Goal: Information Seeking & Learning: Learn about a topic

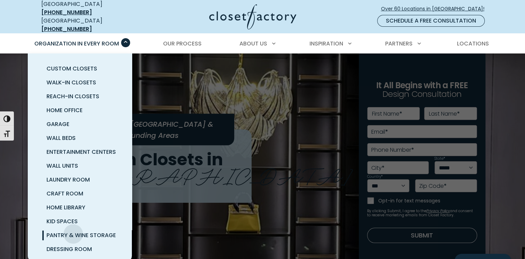
click at [73, 231] on span "Pantry & Wine Storage" at bounding box center [81, 235] width 69 height 8
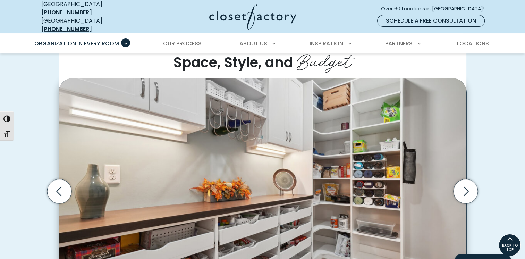
drag, startPoint x: 197, startPoint y: 162, endPoint x: 179, endPoint y: 134, distance: 33.2
drag, startPoint x: 179, startPoint y: 134, endPoint x: 150, endPoint y: 177, distance: 51.9
drag, startPoint x: 150, startPoint y: 177, endPoint x: 212, endPoint y: 192, distance: 63.6
click at [212, 192] on img "Thumbnail Gallery" at bounding box center [263, 185] width 408 height 214
drag, startPoint x: 245, startPoint y: 195, endPoint x: 224, endPoint y: 163, distance: 38.4
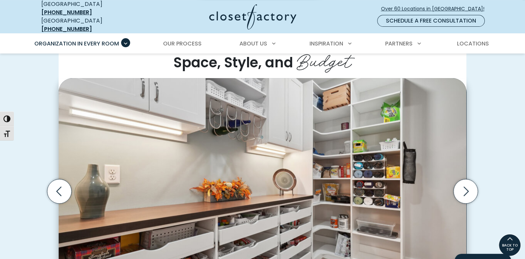
click at [224, 163] on img "Thumbnail Gallery" at bounding box center [263, 185] width 408 height 214
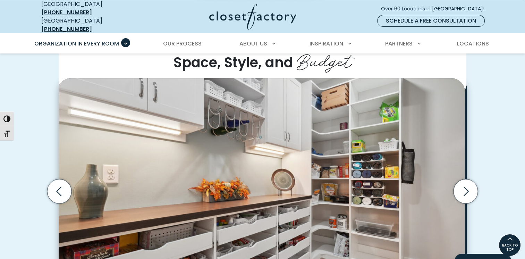
drag, startPoint x: 258, startPoint y: 197, endPoint x: 227, endPoint y: 177, distance: 37.0
drag, startPoint x: 227, startPoint y: 177, endPoint x: 498, endPoint y: 117, distance: 277.1
click at [498, 117] on div "Custom Pantries for Every Space, Style, and Budget Custom walk-in pantry with w…" at bounding box center [262, 200] width 525 height 382
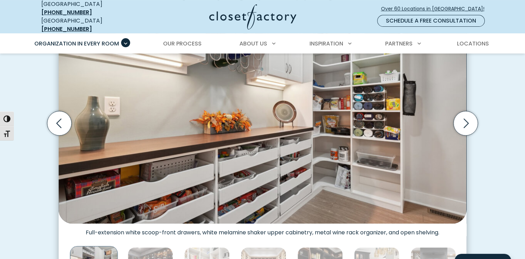
scroll to position [243, 0]
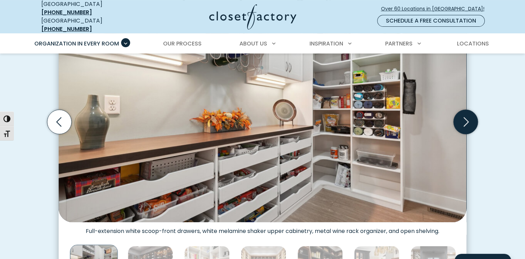
click at [469, 117] on icon "Next slide" at bounding box center [466, 122] width 24 height 24
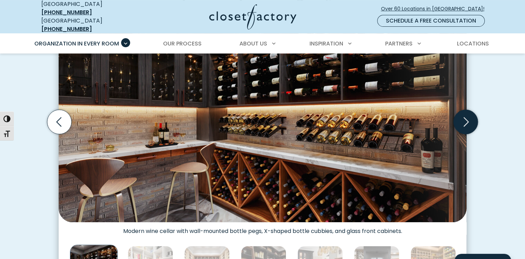
click at [469, 117] on icon "Next slide" at bounding box center [466, 122] width 24 height 24
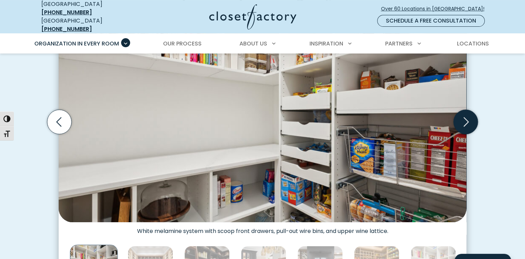
click at [469, 117] on icon "Next slide" at bounding box center [466, 122] width 24 height 24
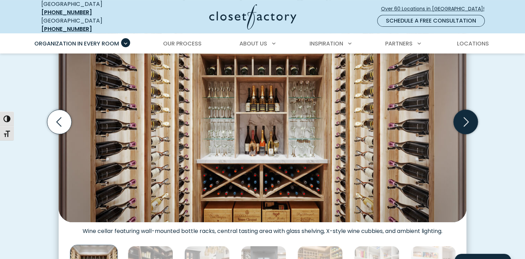
click at [469, 117] on icon "Next slide" at bounding box center [466, 122] width 24 height 24
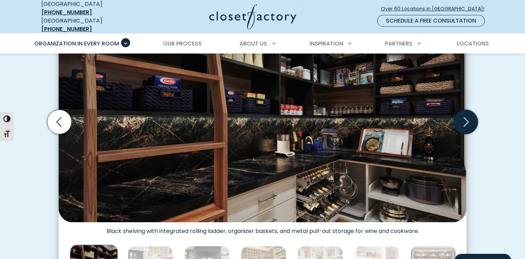
click at [469, 117] on icon "Next slide" at bounding box center [466, 122] width 24 height 24
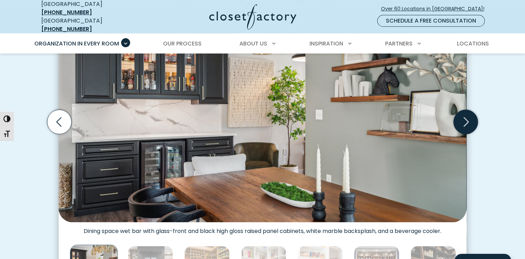
click at [469, 117] on icon "Next slide" at bounding box center [466, 122] width 24 height 24
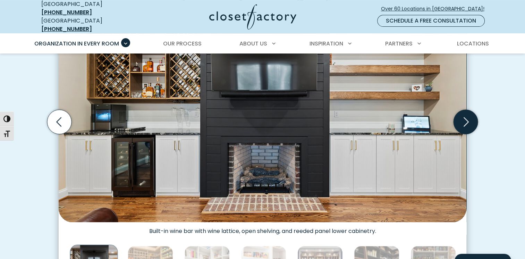
click at [469, 117] on icon "Next slide" at bounding box center [466, 122] width 24 height 24
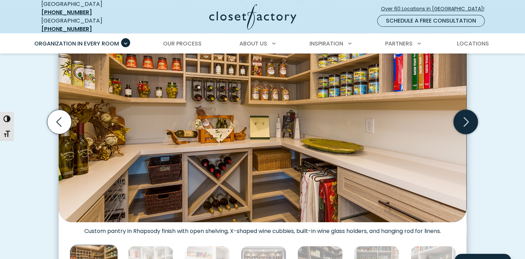
click at [469, 117] on icon "Next slide" at bounding box center [466, 122] width 24 height 24
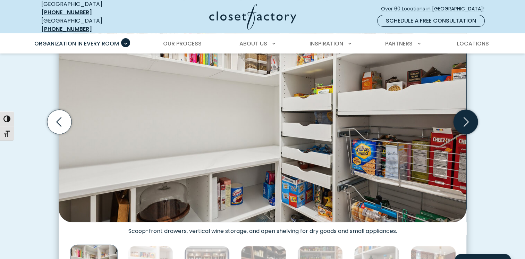
click at [469, 117] on icon "Next slide" at bounding box center [466, 122] width 24 height 24
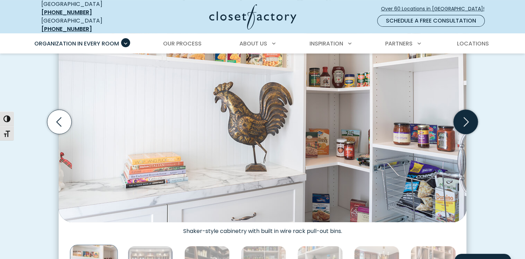
click at [469, 117] on icon "Next slide" at bounding box center [466, 122] width 24 height 24
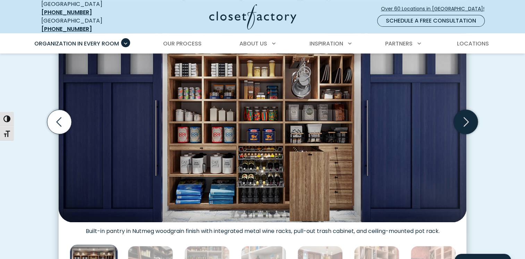
click at [465, 119] on icon "Next slide" at bounding box center [466, 121] width 5 height 9
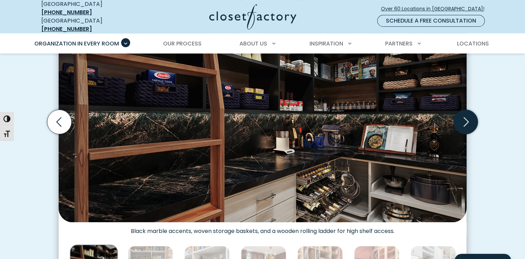
click at [465, 117] on icon "Next slide" at bounding box center [466, 122] width 24 height 24
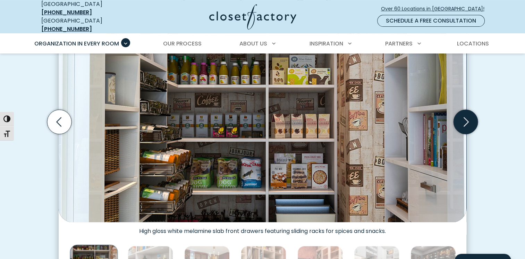
click at [465, 117] on icon "Next slide" at bounding box center [466, 122] width 24 height 24
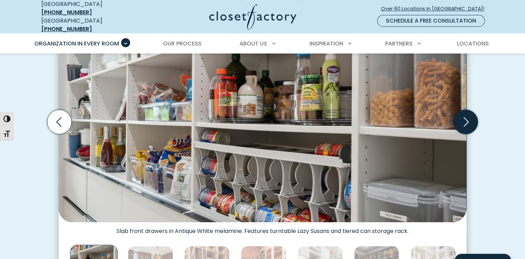
click at [465, 117] on icon "Next slide" at bounding box center [466, 122] width 24 height 24
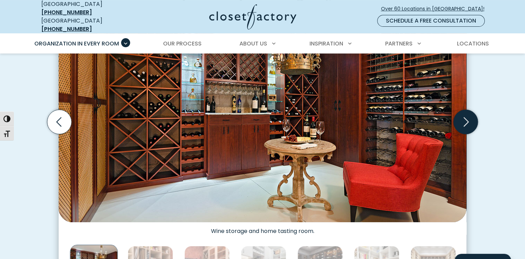
click at [465, 117] on icon "Next slide" at bounding box center [466, 122] width 24 height 24
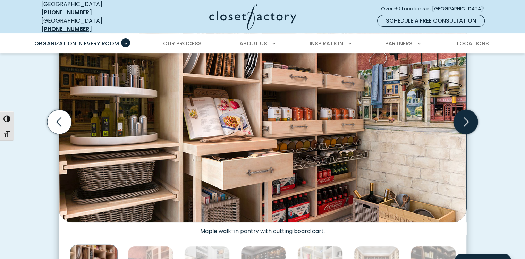
click at [465, 117] on icon "Next slide" at bounding box center [466, 122] width 24 height 24
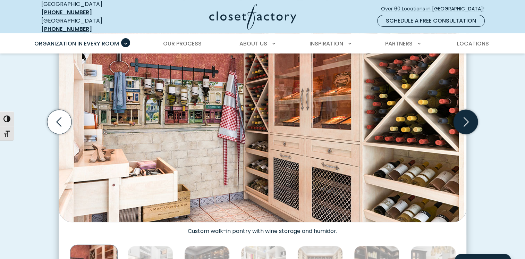
click at [465, 117] on icon "Next slide" at bounding box center [466, 122] width 24 height 24
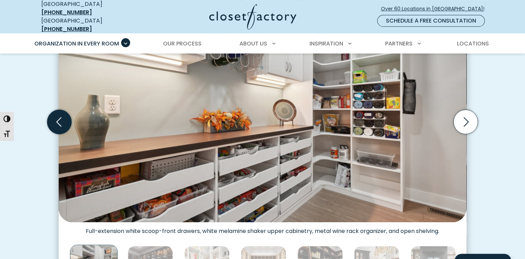
click at [57, 124] on icon "Previous slide" at bounding box center [59, 122] width 24 height 24
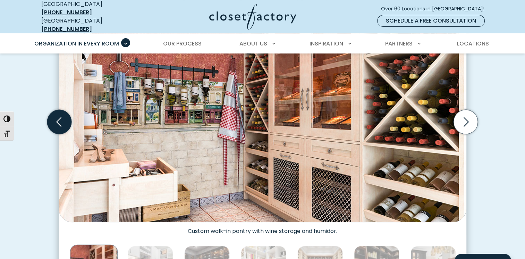
click at [58, 121] on icon "Previous slide" at bounding box center [59, 122] width 24 height 24
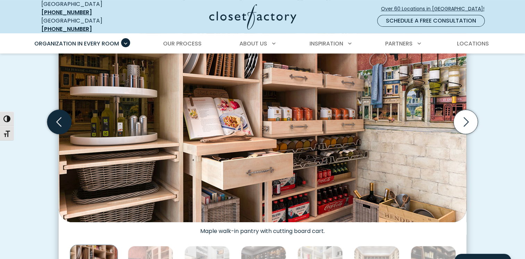
click at [58, 121] on icon "Previous slide" at bounding box center [59, 122] width 24 height 24
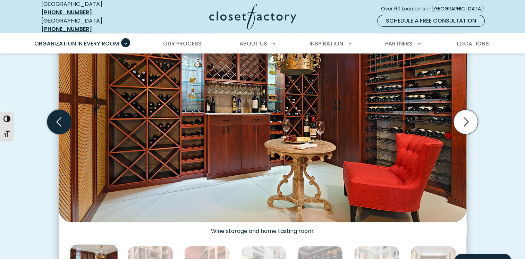
click at [58, 121] on icon "Previous slide" at bounding box center [59, 122] width 24 height 24
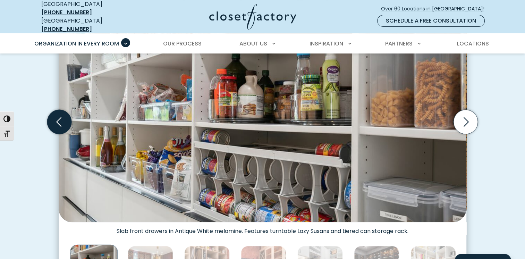
click at [58, 121] on icon "Previous slide" at bounding box center [59, 122] width 24 height 24
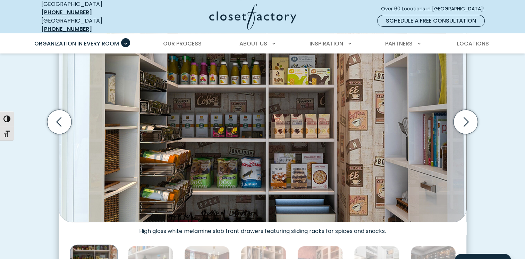
drag, startPoint x: 58, startPoint y: 121, endPoint x: 45, endPoint y: 93, distance: 31.1
click at [42, 88] on div "Custom Pantries for Every Space, Style, and Budget Custom walk-in pantry with w…" at bounding box center [263, 130] width 454 height 343
click at [58, 117] on icon "Previous slide" at bounding box center [58, 121] width 5 height 9
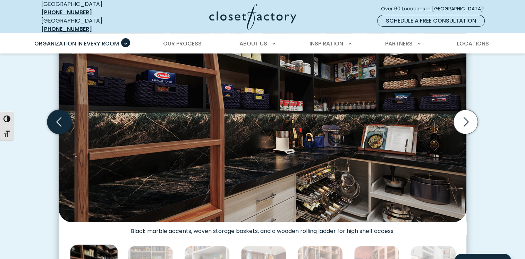
click at [58, 117] on icon "Previous slide" at bounding box center [58, 121] width 5 height 9
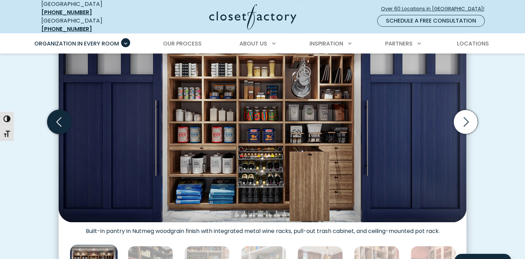
click at [57, 119] on icon "Previous slide" at bounding box center [59, 122] width 24 height 24
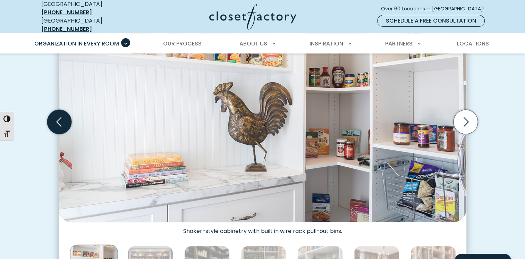
click at [57, 119] on icon "Previous slide" at bounding box center [59, 122] width 24 height 24
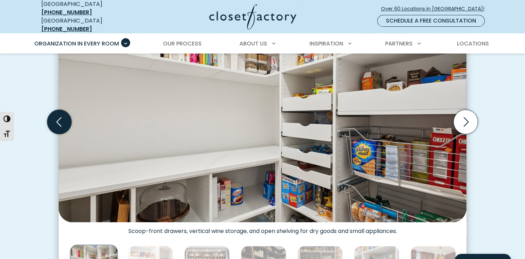
click at [57, 119] on icon "Previous slide" at bounding box center [59, 122] width 24 height 24
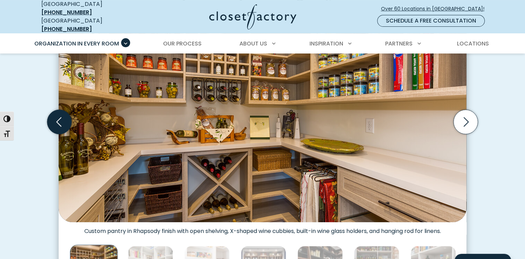
click at [57, 119] on icon "Previous slide" at bounding box center [59, 122] width 24 height 24
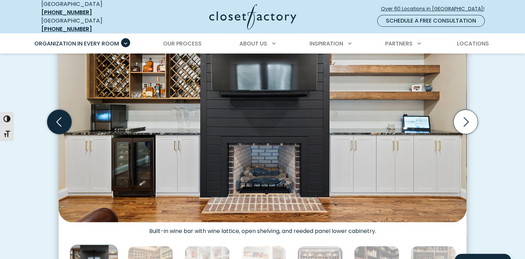
click at [57, 119] on icon "Previous slide" at bounding box center [59, 122] width 24 height 24
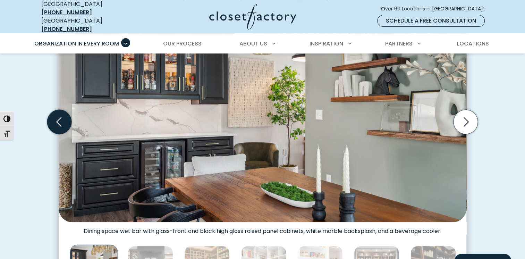
click at [57, 119] on icon "Previous slide" at bounding box center [59, 122] width 24 height 24
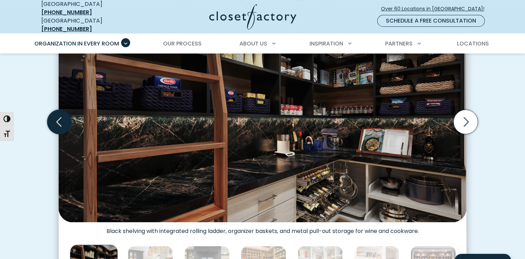
click at [57, 119] on icon "Previous slide" at bounding box center [59, 122] width 24 height 24
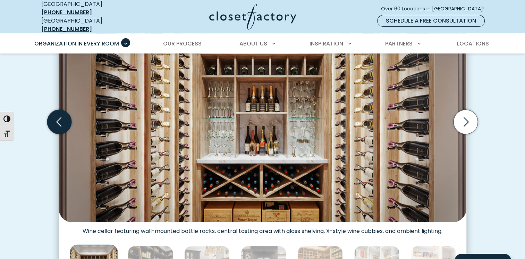
click at [57, 119] on icon "Previous slide" at bounding box center [59, 122] width 24 height 24
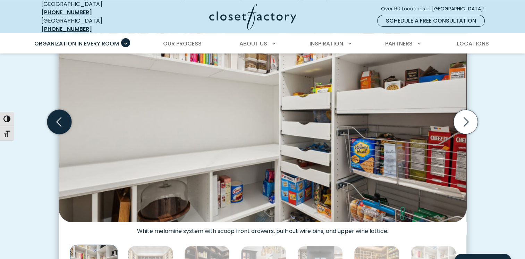
click at [57, 119] on icon "Previous slide" at bounding box center [59, 122] width 24 height 24
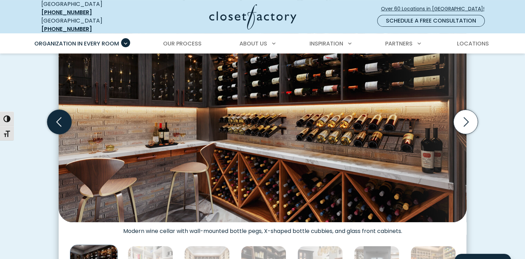
click at [57, 119] on icon "Previous slide" at bounding box center [59, 122] width 24 height 24
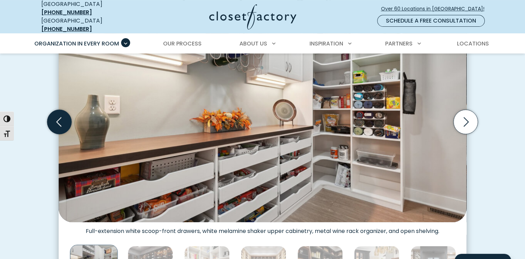
click at [57, 119] on icon "Previous slide" at bounding box center [59, 122] width 24 height 24
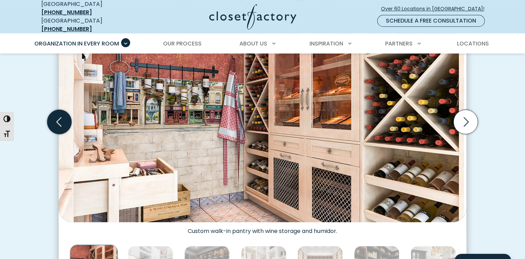
click at [57, 119] on icon "Previous slide" at bounding box center [59, 122] width 24 height 24
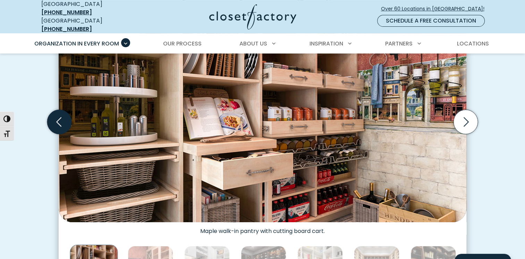
click at [57, 119] on icon "Previous slide" at bounding box center [59, 122] width 24 height 24
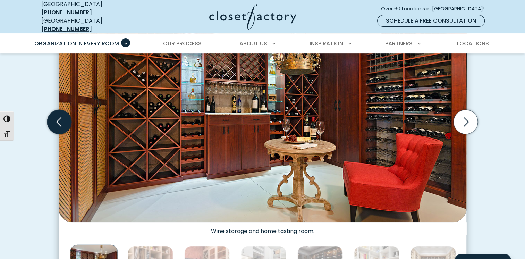
click at [57, 119] on icon "Previous slide" at bounding box center [59, 122] width 24 height 24
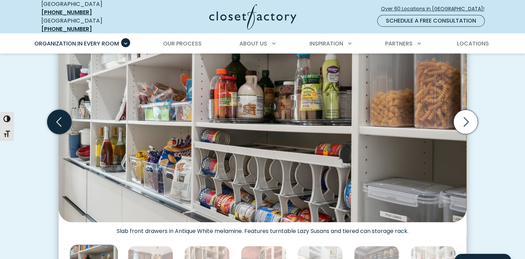
click at [57, 119] on icon "Previous slide" at bounding box center [59, 122] width 24 height 24
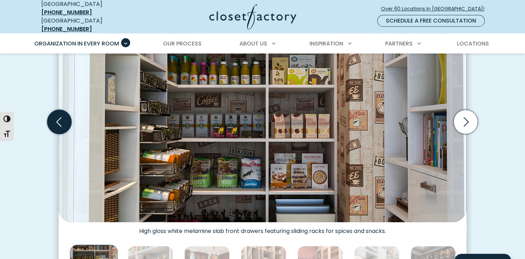
click at [57, 119] on icon "Previous slide" at bounding box center [59, 122] width 24 height 24
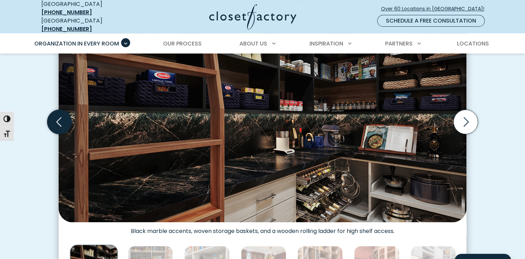
click at [57, 119] on icon "Previous slide" at bounding box center [59, 122] width 24 height 24
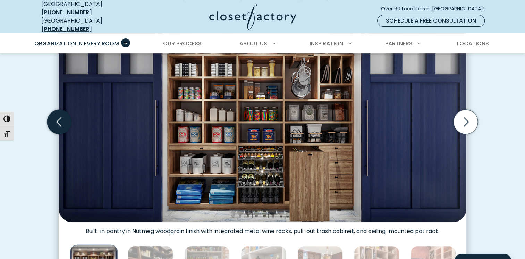
click at [61, 117] on icon "Previous slide" at bounding box center [59, 122] width 24 height 24
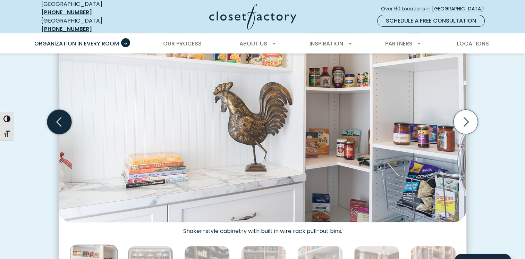
click at [61, 117] on icon "Previous slide" at bounding box center [59, 122] width 24 height 24
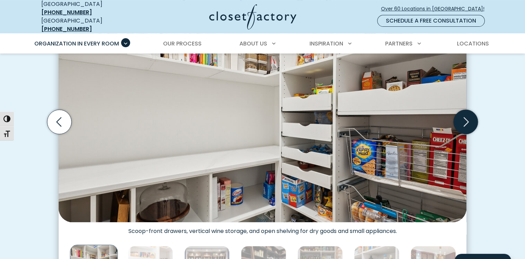
click at [466, 116] on icon "Next slide" at bounding box center [466, 122] width 24 height 24
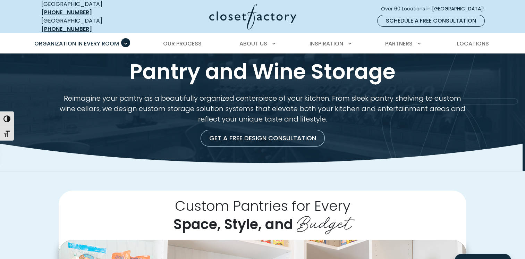
scroll to position [0, 0]
